Goal: Information Seeking & Learning: Learn about a topic

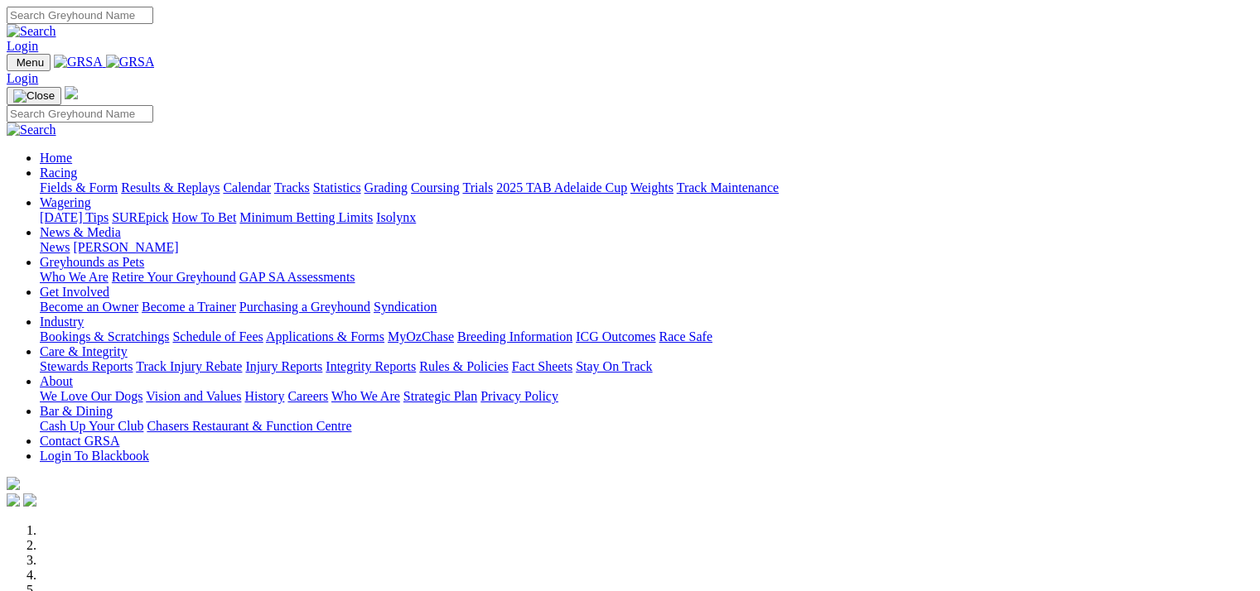
click at [205, 181] on link "Results & Replays" at bounding box center [170, 188] width 99 height 14
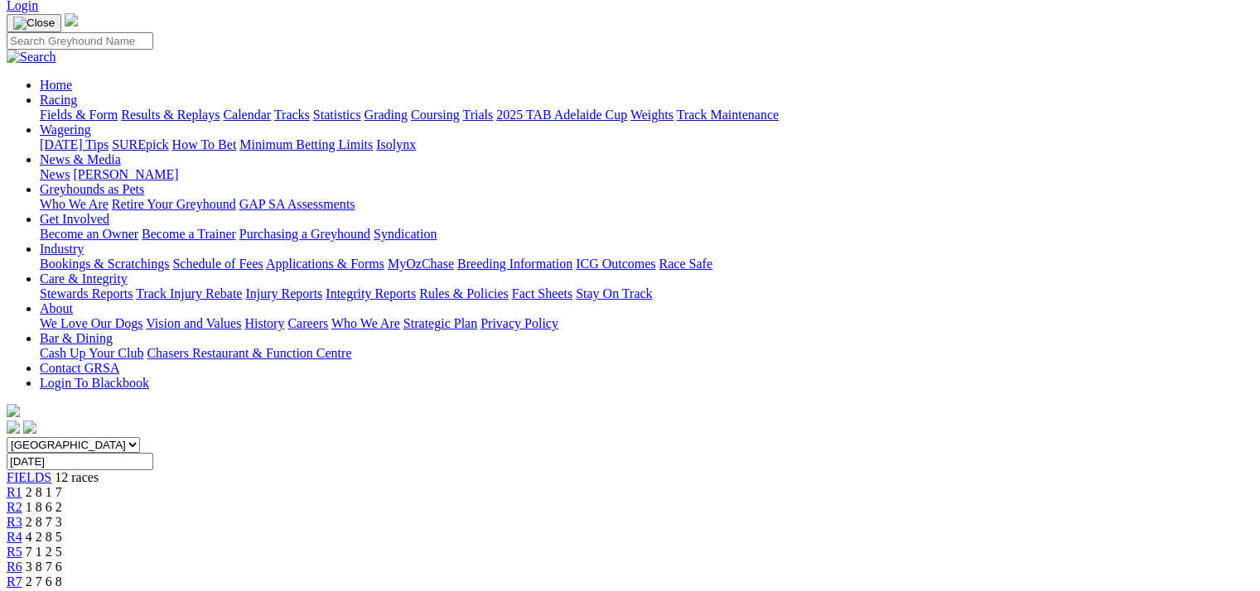
scroll to position [83, 0]
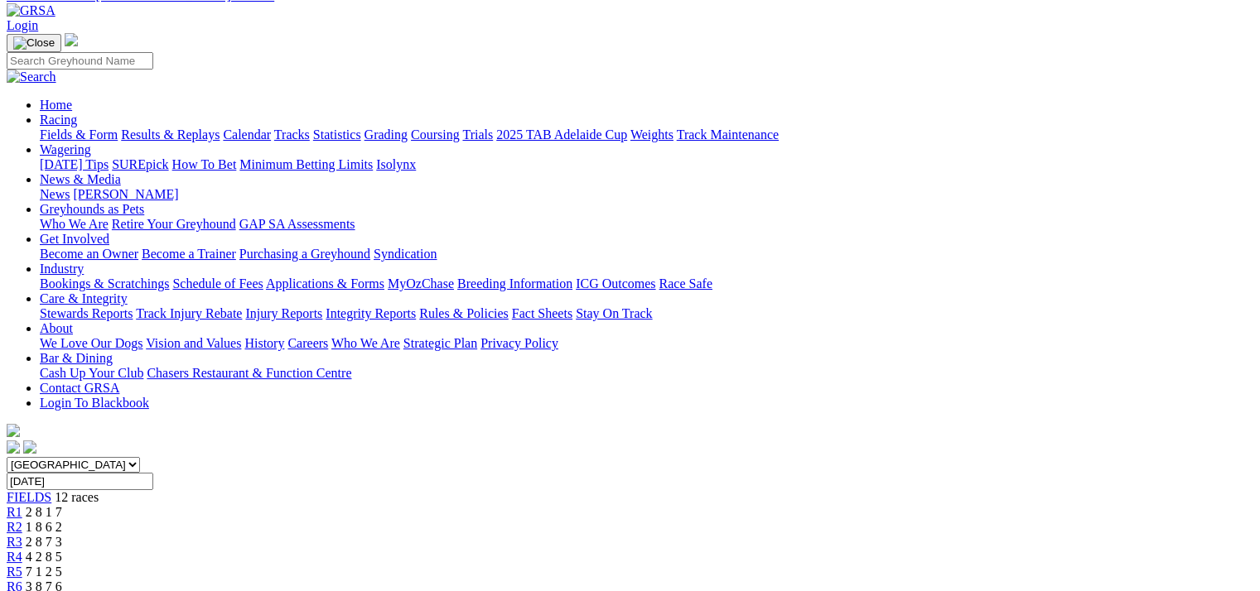
click at [22, 505] on span "R1" at bounding box center [15, 512] width 16 height 14
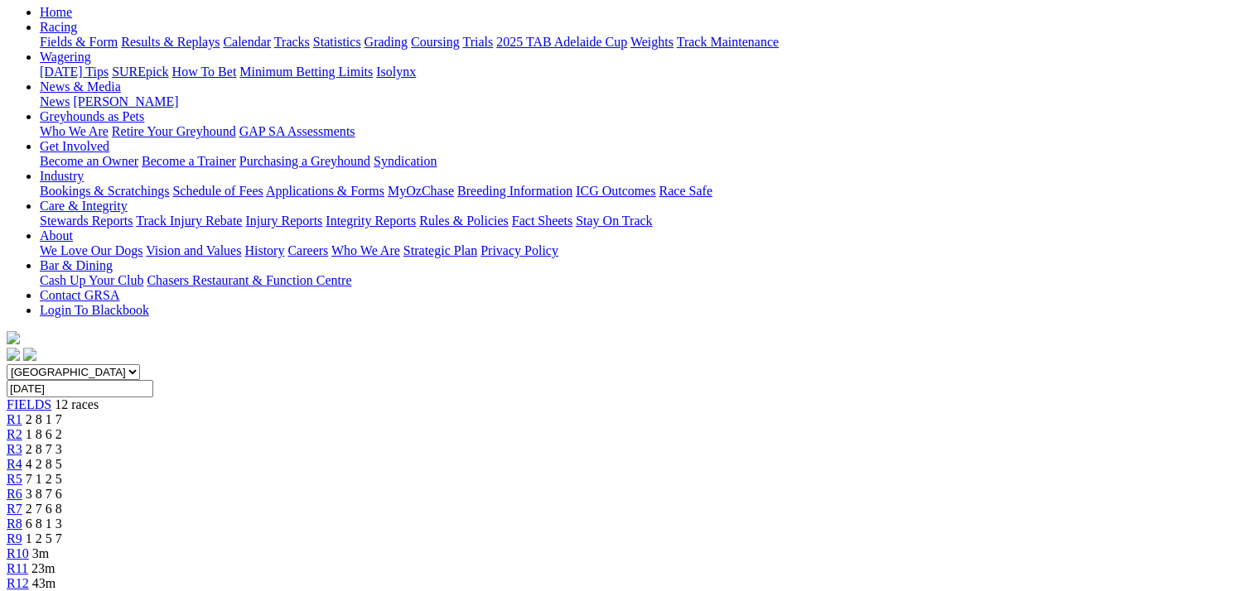
scroll to position [166, 0]
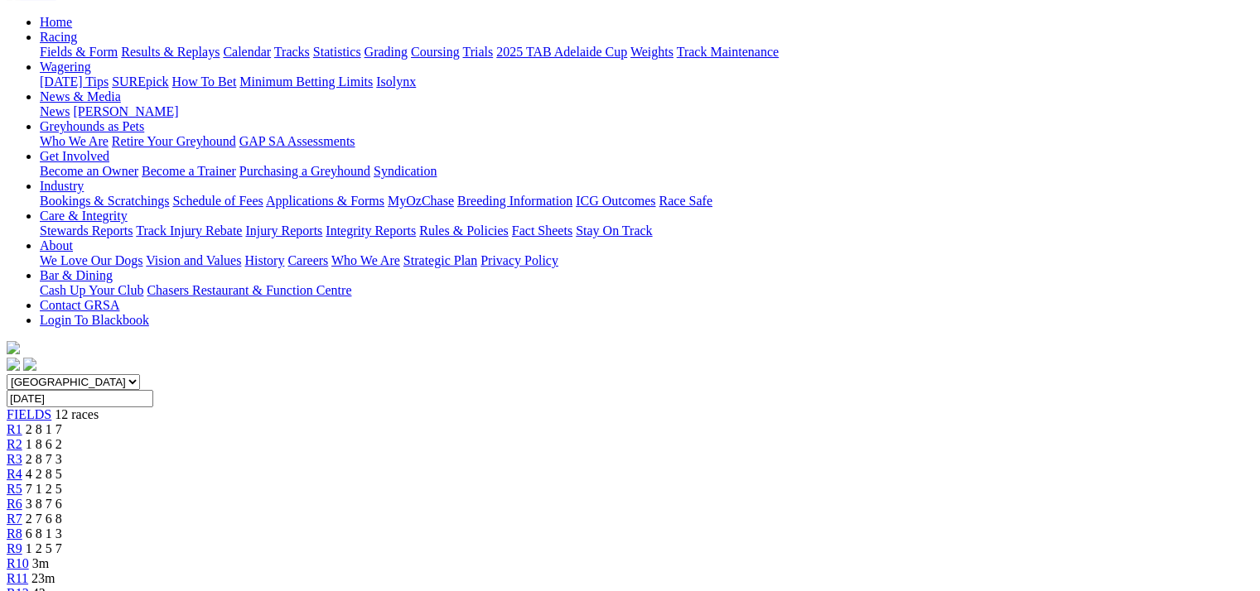
click at [51, 408] on span "FIELDS" at bounding box center [29, 415] width 45 height 14
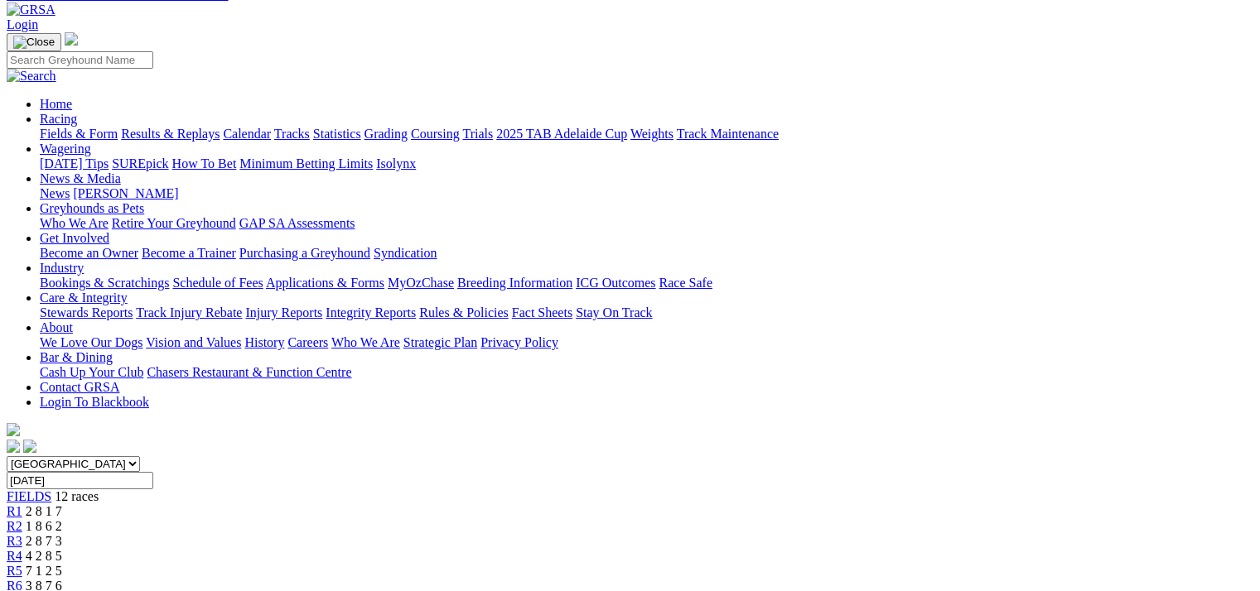
scroll to position [83, 0]
click at [22, 535] on span "R3" at bounding box center [15, 542] width 16 height 14
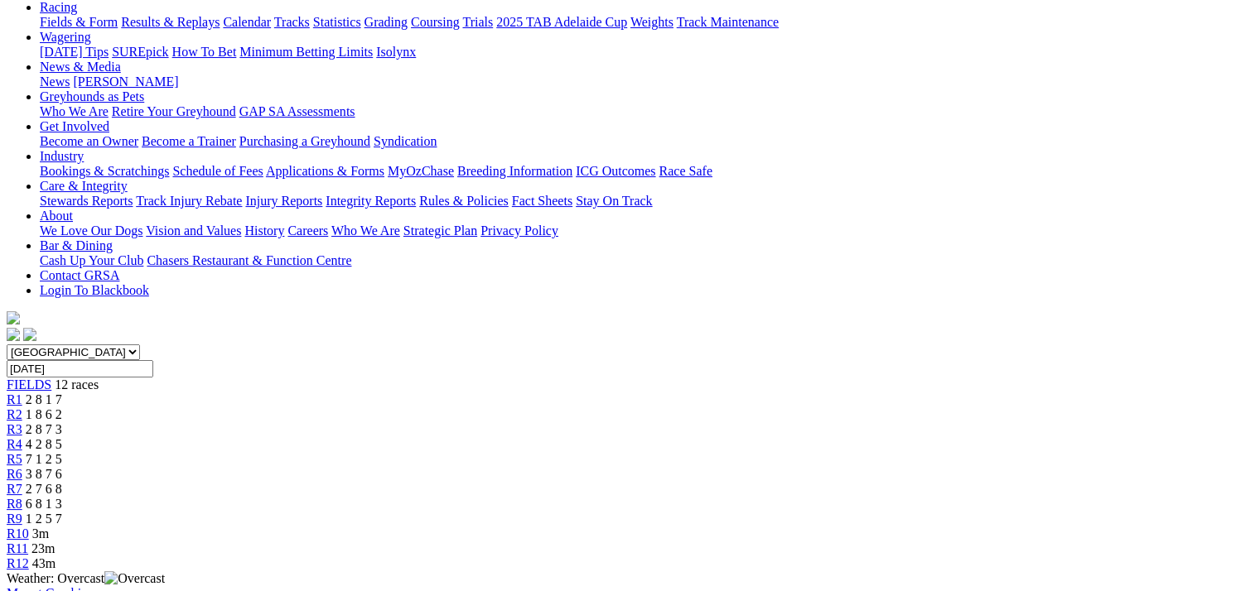
scroll to position [166, 0]
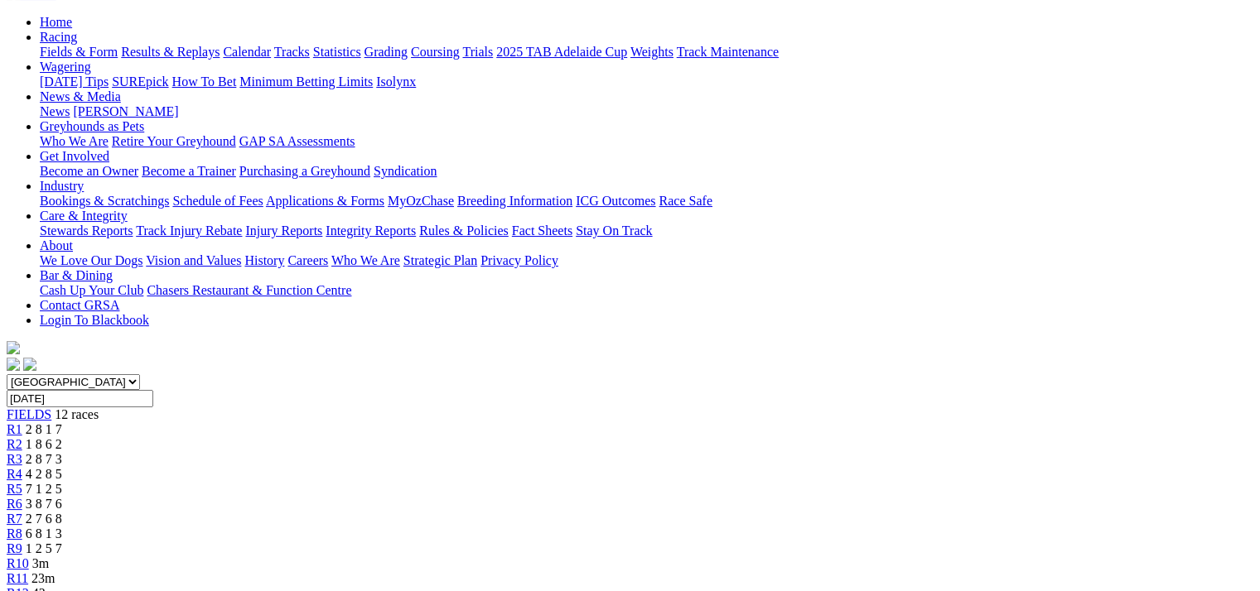
click at [22, 467] on span "R4" at bounding box center [15, 474] width 16 height 14
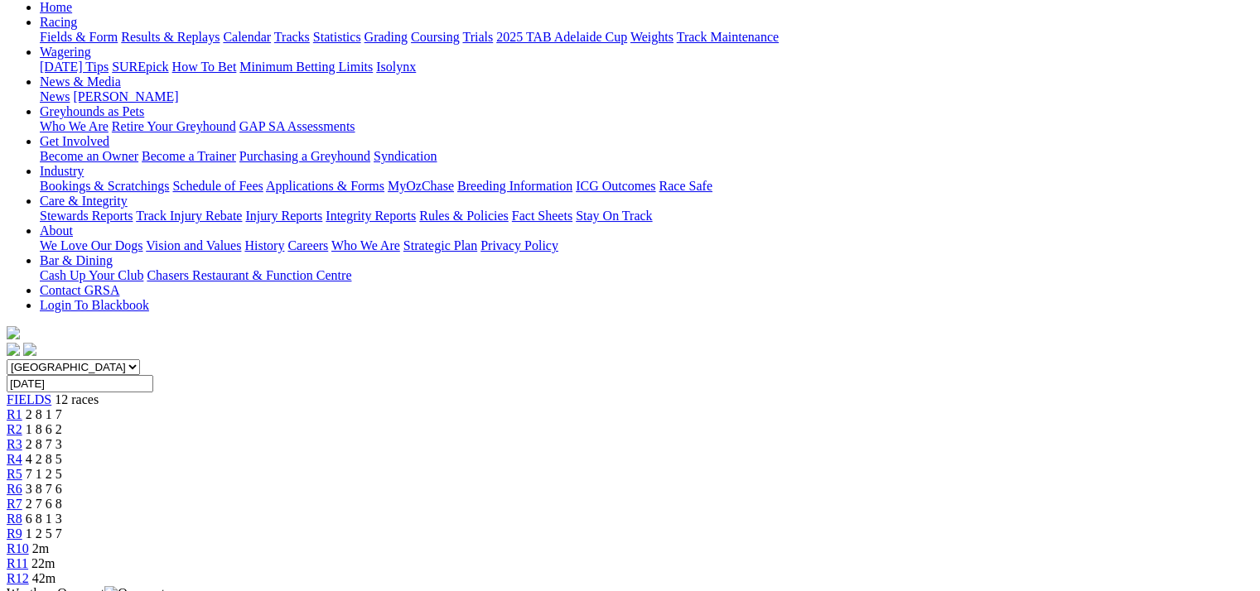
scroll to position [83, 0]
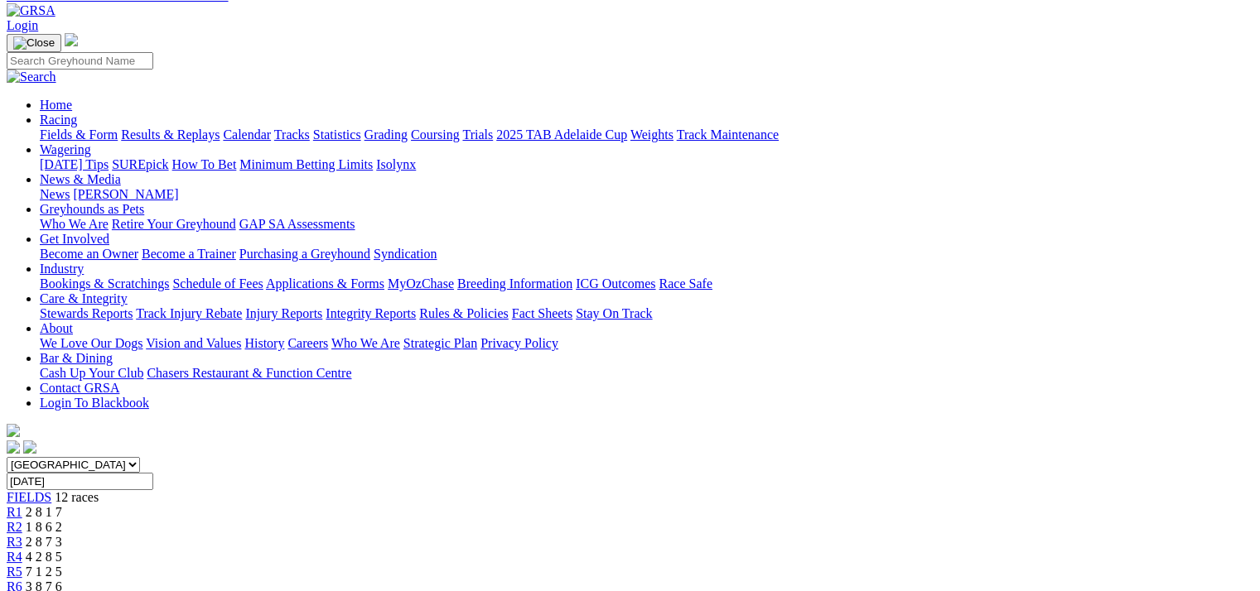
click at [22, 565] on span "R5" at bounding box center [15, 572] width 16 height 14
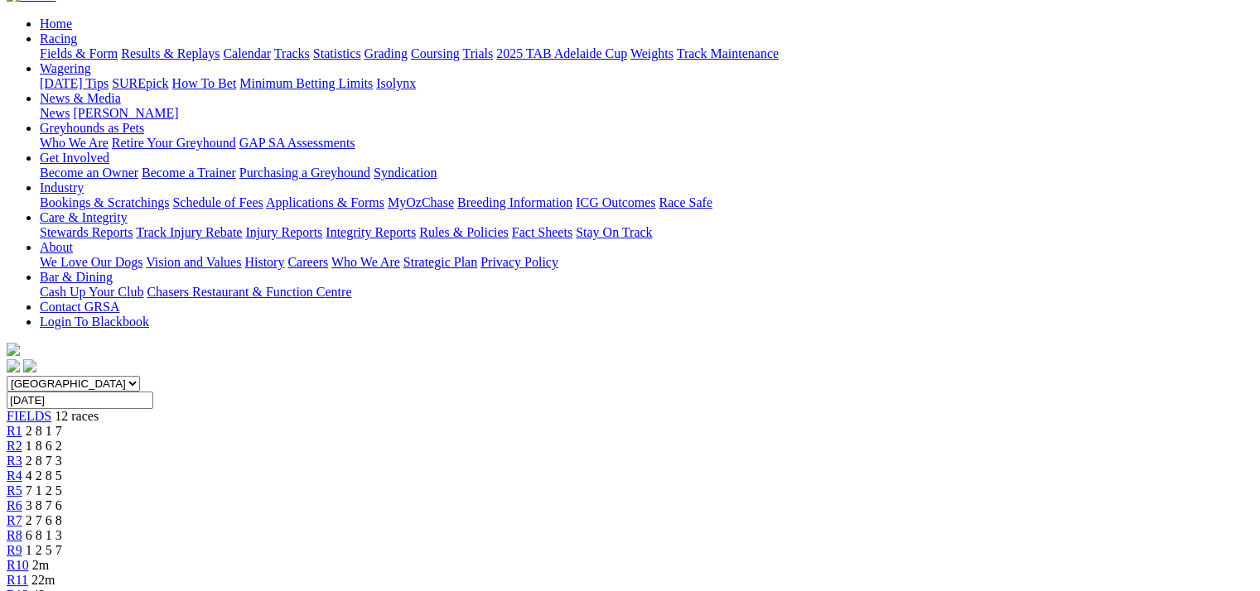
scroll to position [83, 0]
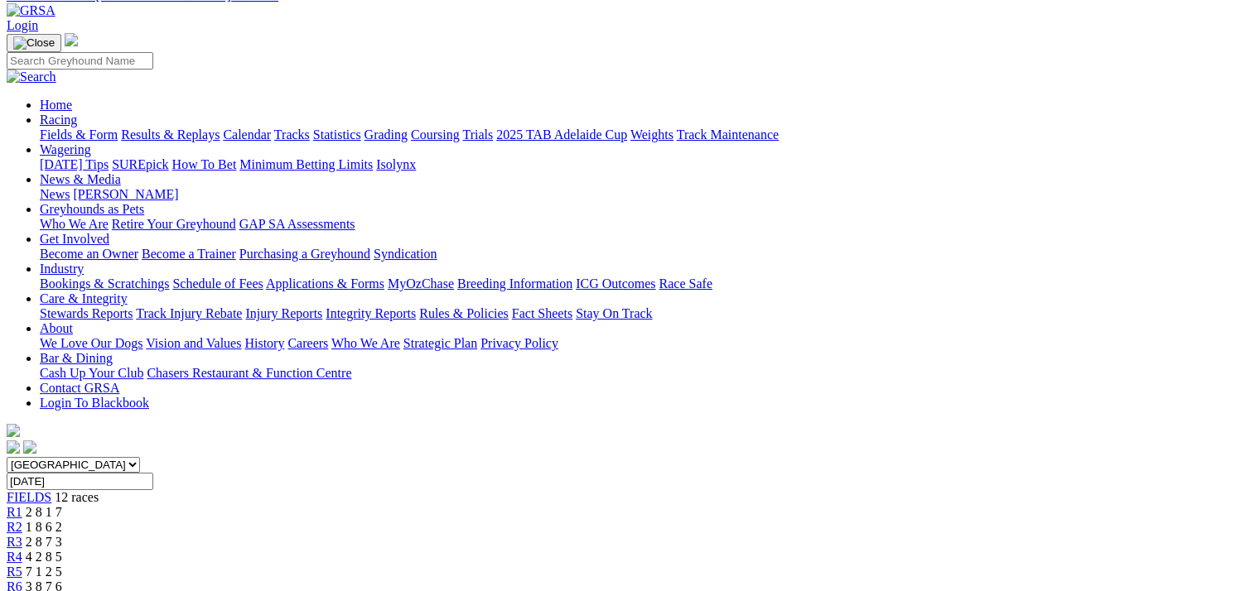
click at [22, 580] on span "R6" at bounding box center [15, 587] width 16 height 14
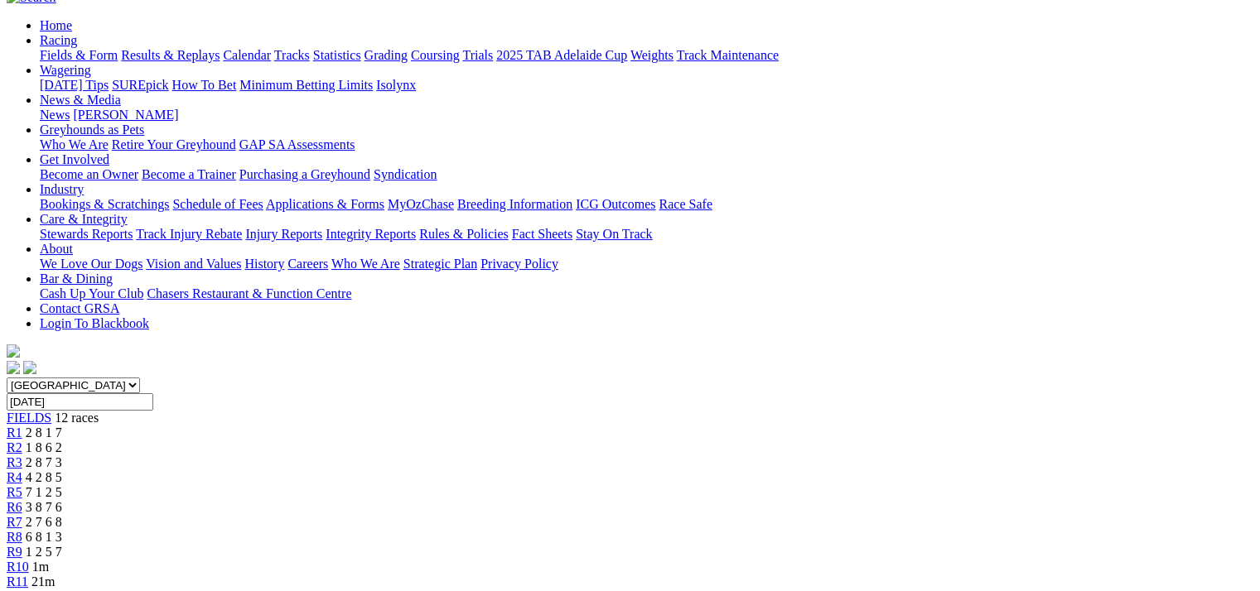
scroll to position [83, 0]
